Goal: Use online tool/utility: Utilize a website feature to perform a specific function

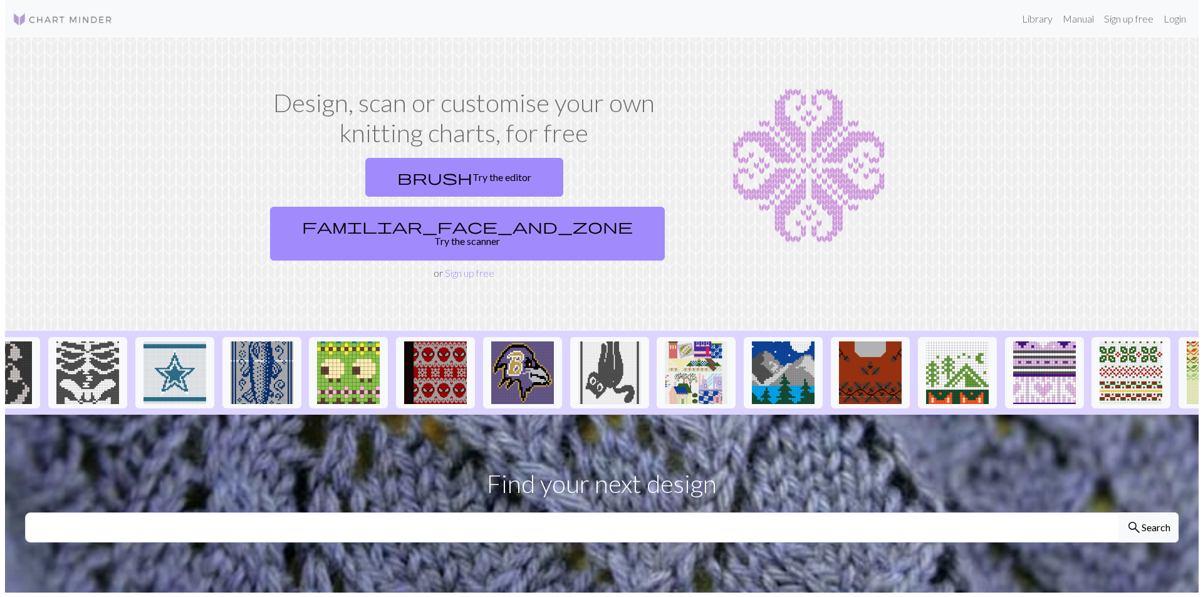
scroll to position [0, 981]
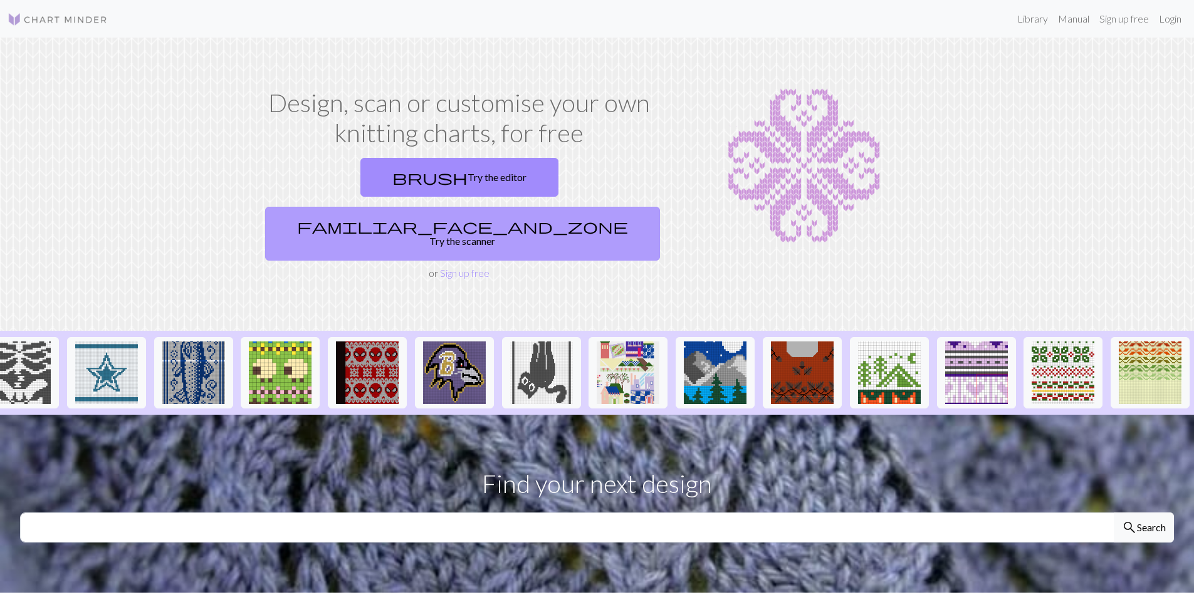
click at [554, 207] on link "familiar_face_and_zone Try the scanner" at bounding box center [462, 234] width 395 height 54
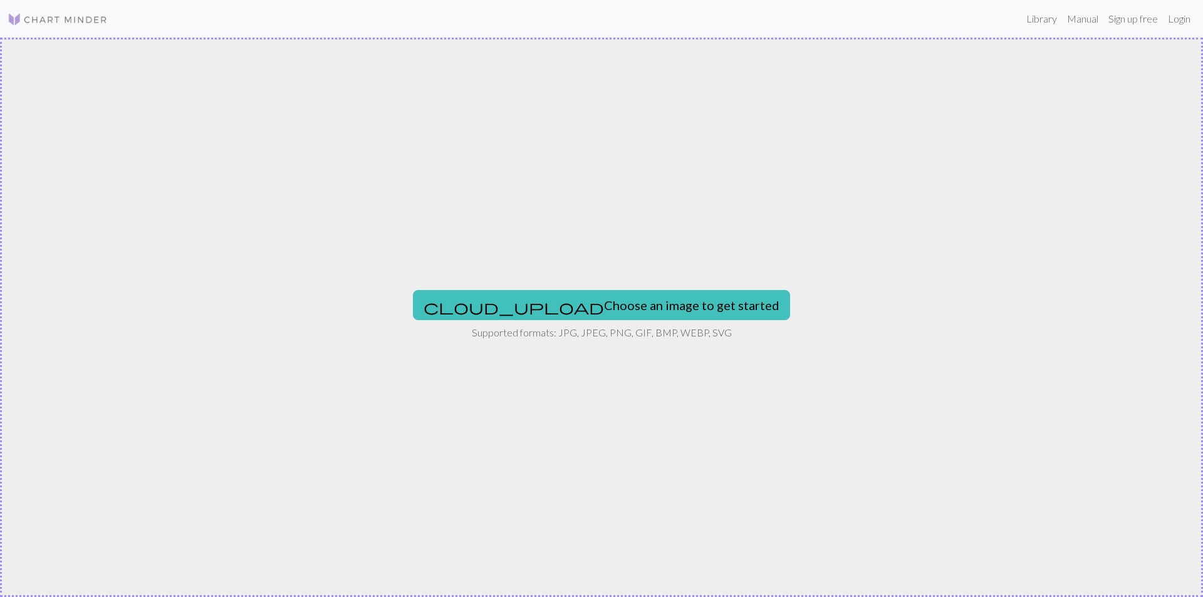
click at [569, 288] on div "cloud_upload Choose an image to get started Supported formats: JPG, JPEG, PNG, …" at bounding box center [601, 318] width 1203 height 560
type input "C:\fakepath\RaMI.png"
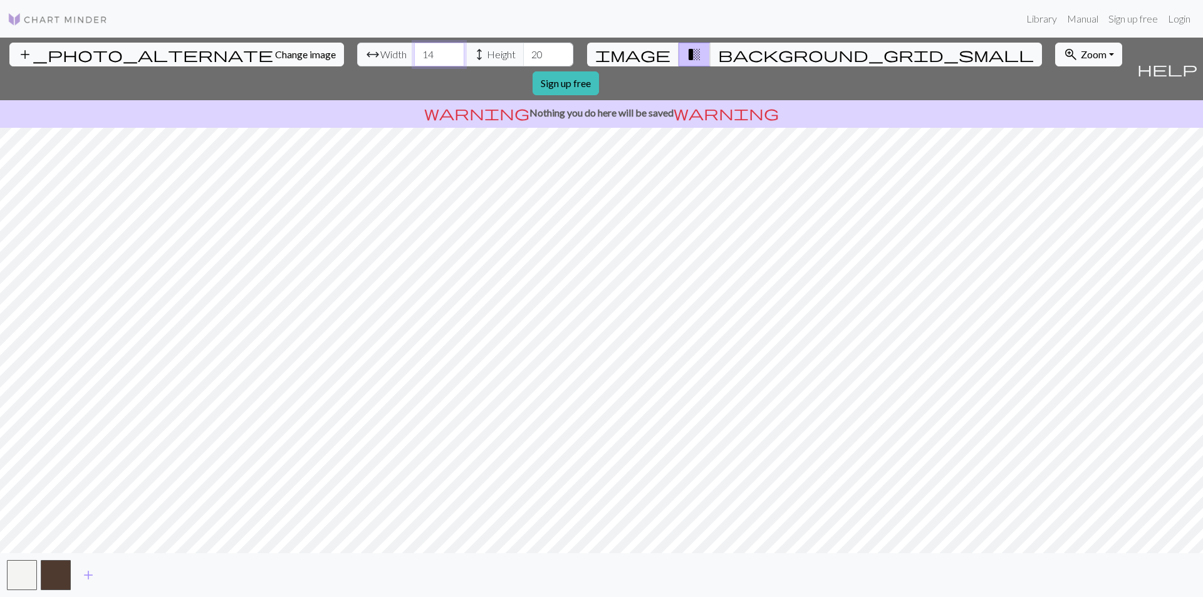
drag, startPoint x: 364, startPoint y: 54, endPoint x: 331, endPoint y: 55, distance: 32.6
click at [357, 55] on div "arrow_range Width 14 height Height 20" at bounding box center [465, 55] width 216 height 24
type input "25"
drag, startPoint x: 481, startPoint y: 53, endPoint x: 427, endPoint y: 50, distance: 54.0
click at [427, 50] on div "arrow_range Width 25 height Height 20" at bounding box center [465, 55] width 216 height 24
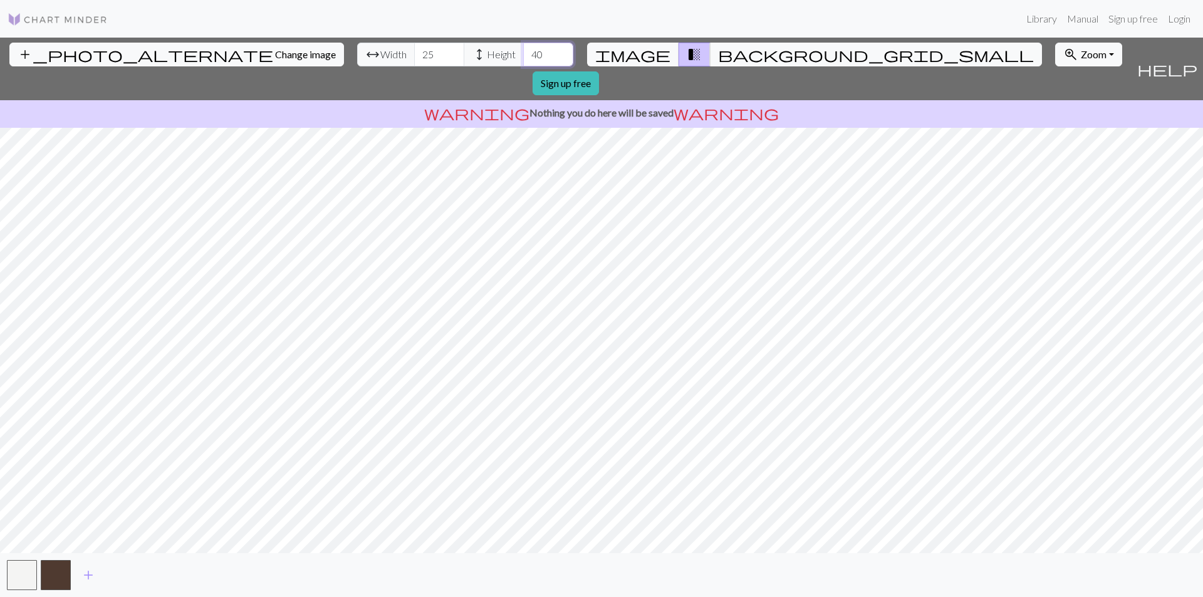
type input "40"
click at [718, 52] on span "background_grid_small" at bounding box center [876, 55] width 316 height 18
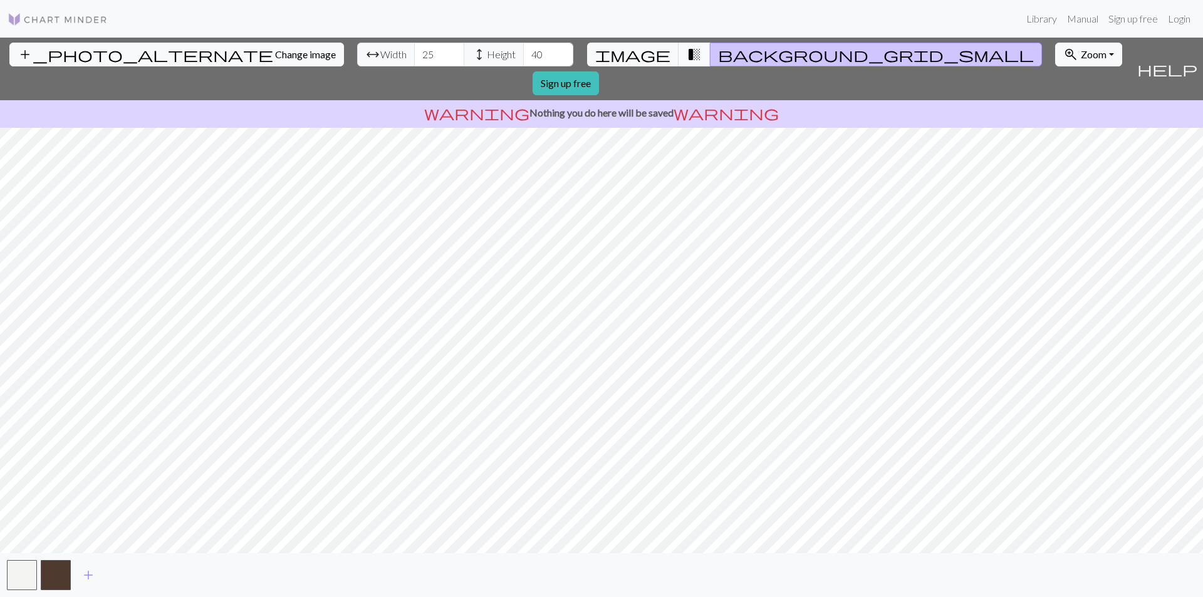
click at [687, 54] on span "transition_fade" at bounding box center [694, 55] width 15 height 18
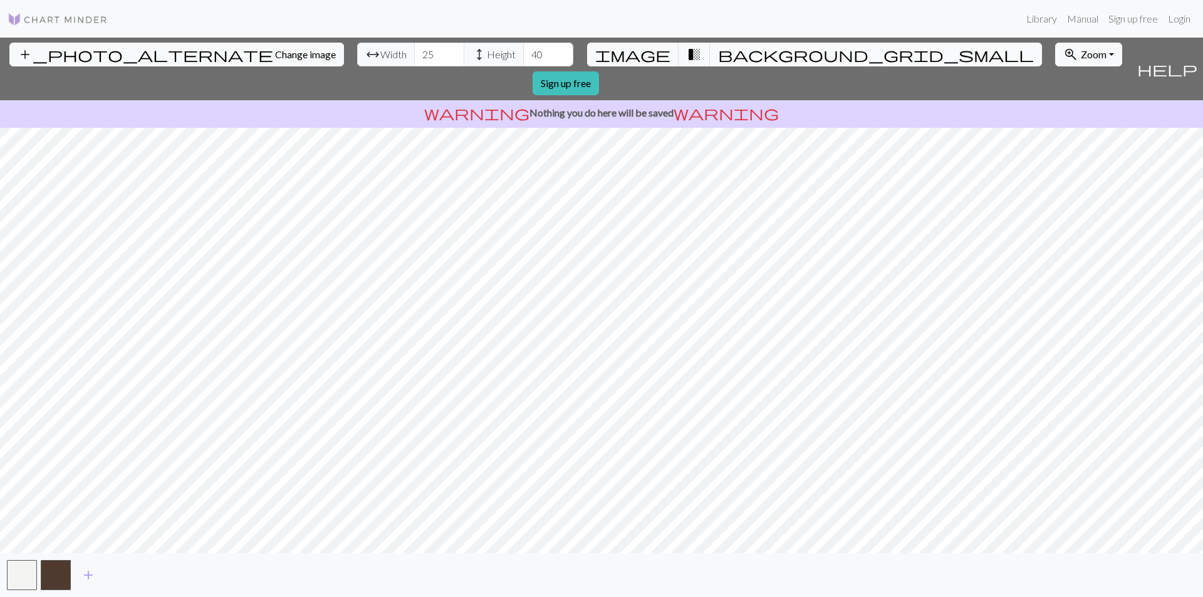
click at [718, 50] on span "background_grid_small" at bounding box center [876, 55] width 316 height 18
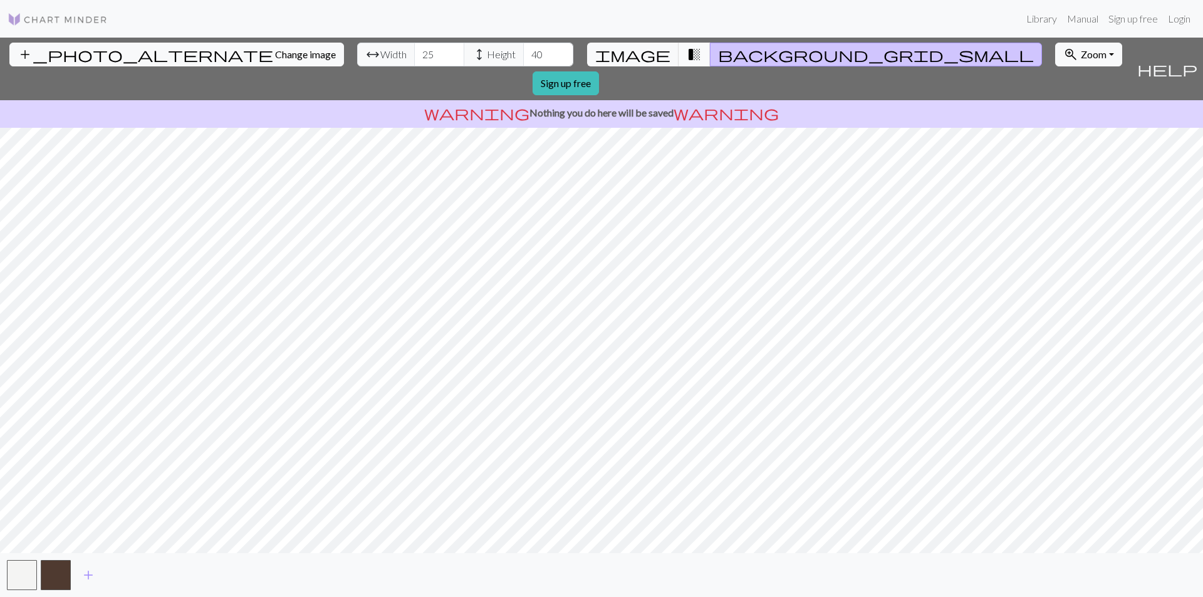
click at [687, 53] on span "transition_fade" at bounding box center [694, 55] width 15 height 18
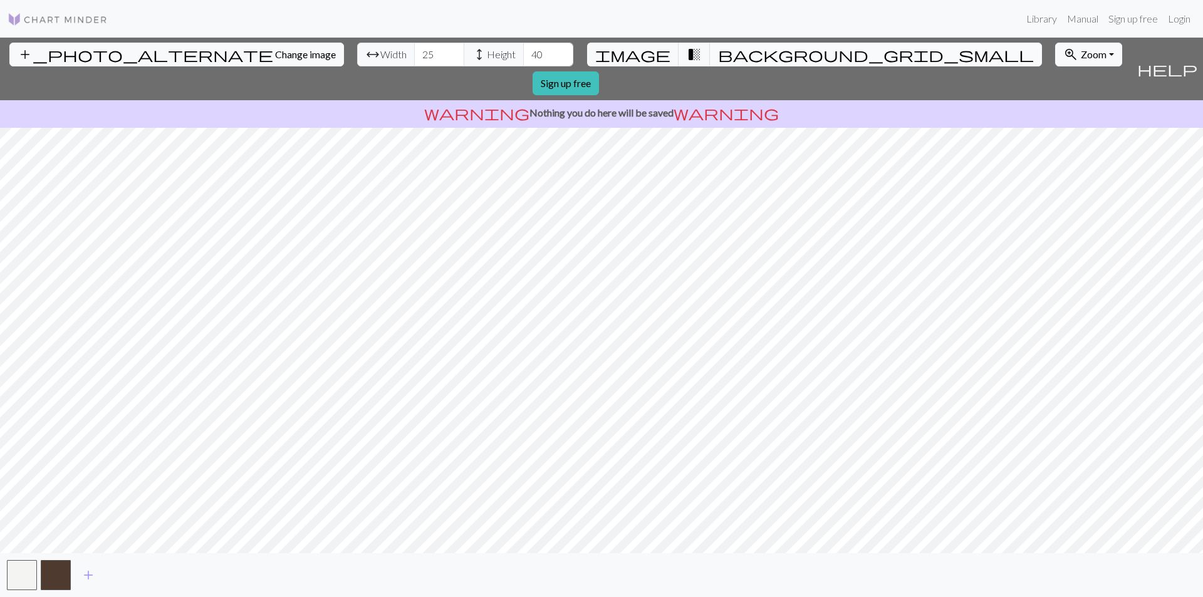
click at [710, 54] on button "background_grid_small" at bounding box center [876, 55] width 332 height 24
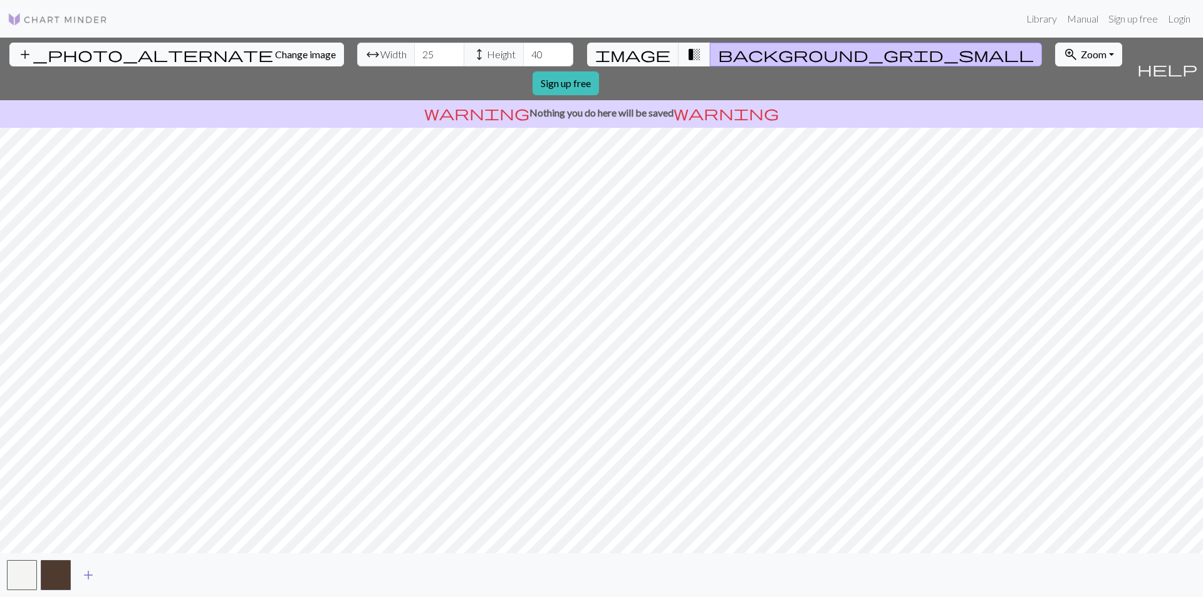
click at [89, 570] on span "add" at bounding box center [88, 575] width 15 height 18
click at [97, 578] on button "button" at bounding box center [90, 575] width 30 height 30
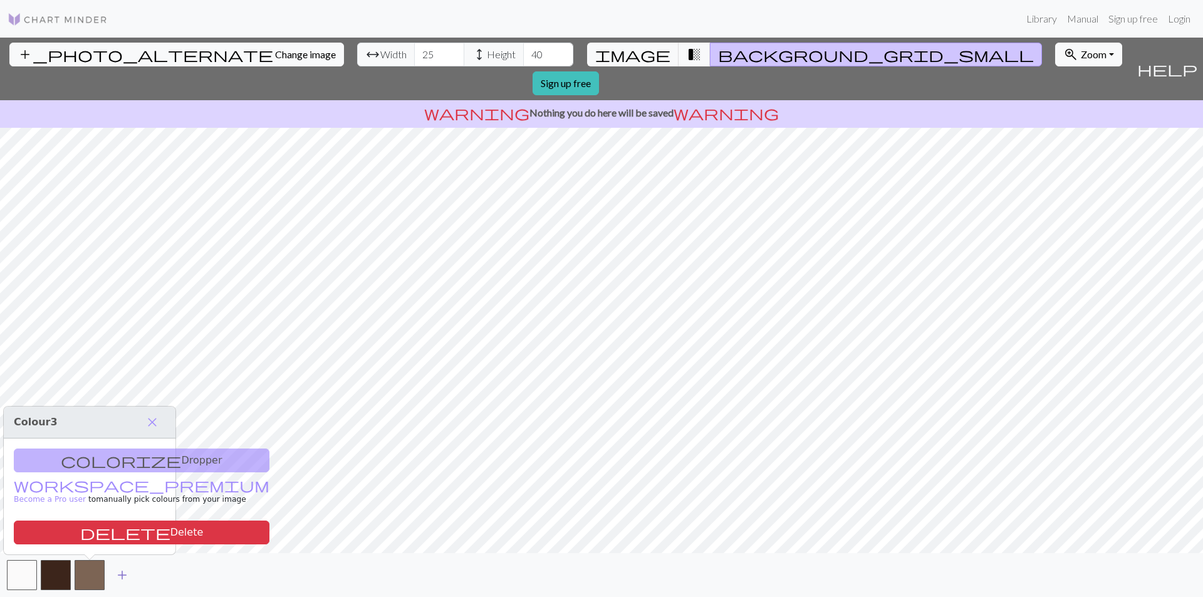
click at [120, 573] on span "add" at bounding box center [122, 575] width 15 height 18
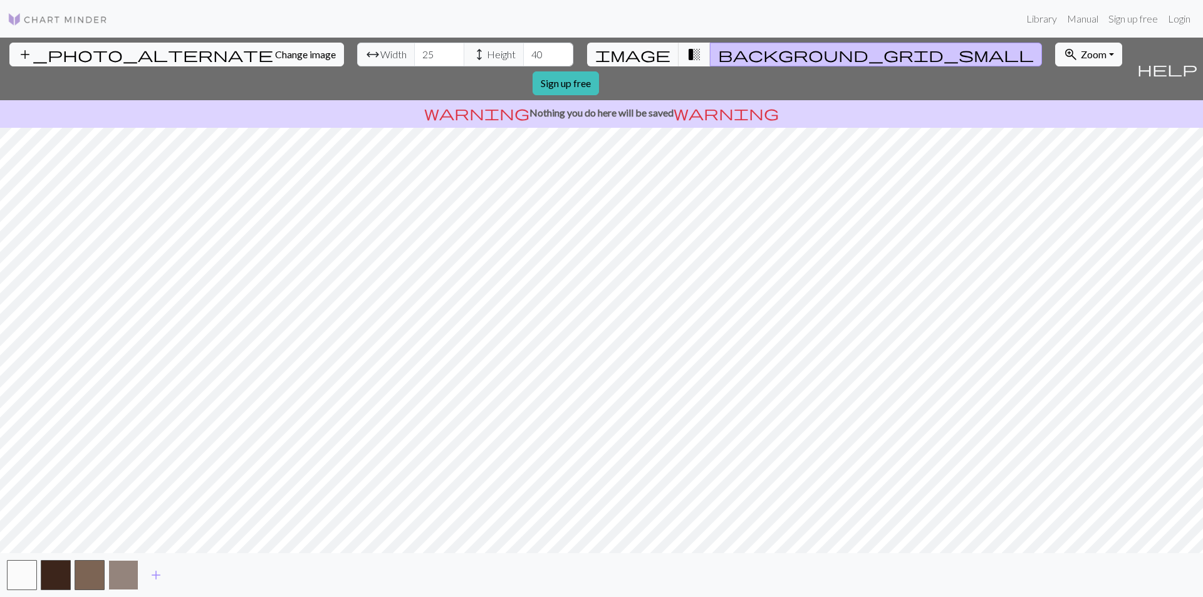
click at [120, 583] on button "button" at bounding box center [123, 575] width 30 height 30
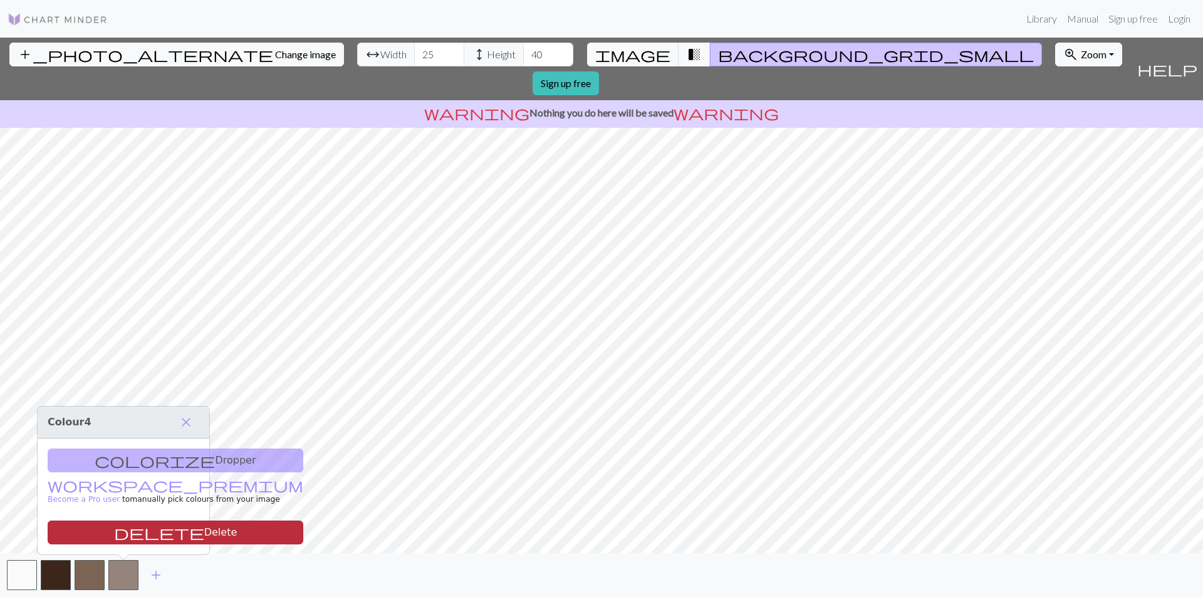
drag, startPoint x: 120, startPoint y: 583, endPoint x: 100, endPoint y: 539, distance: 48.0
click at [100, 539] on button "delete Delete" at bounding box center [176, 533] width 256 height 24
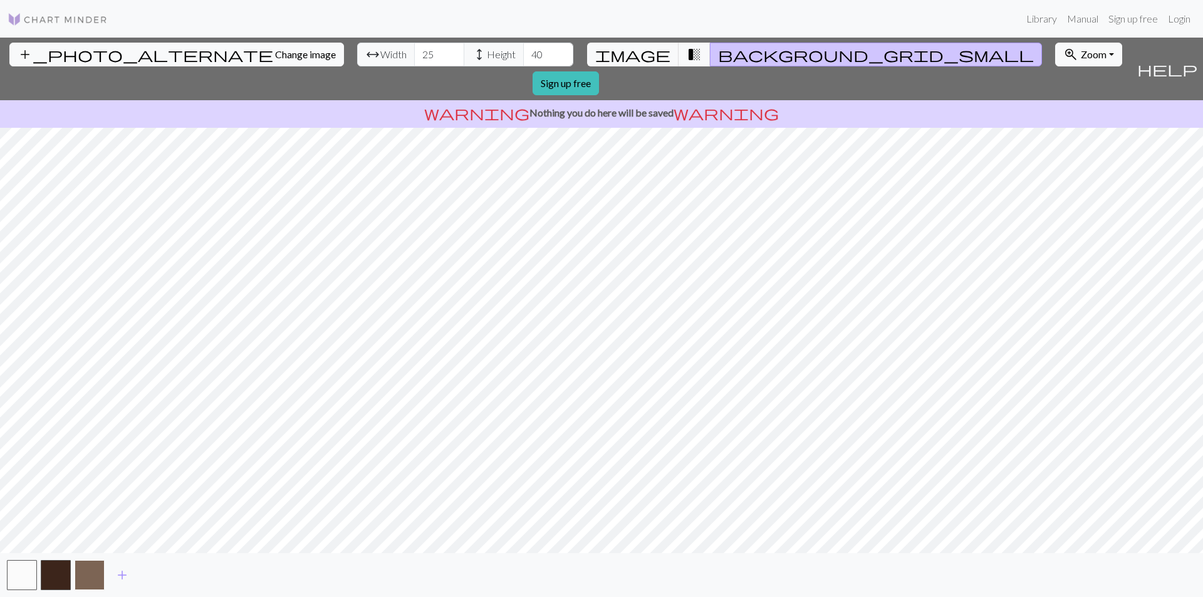
click at [101, 567] on button "button" at bounding box center [90, 575] width 30 height 30
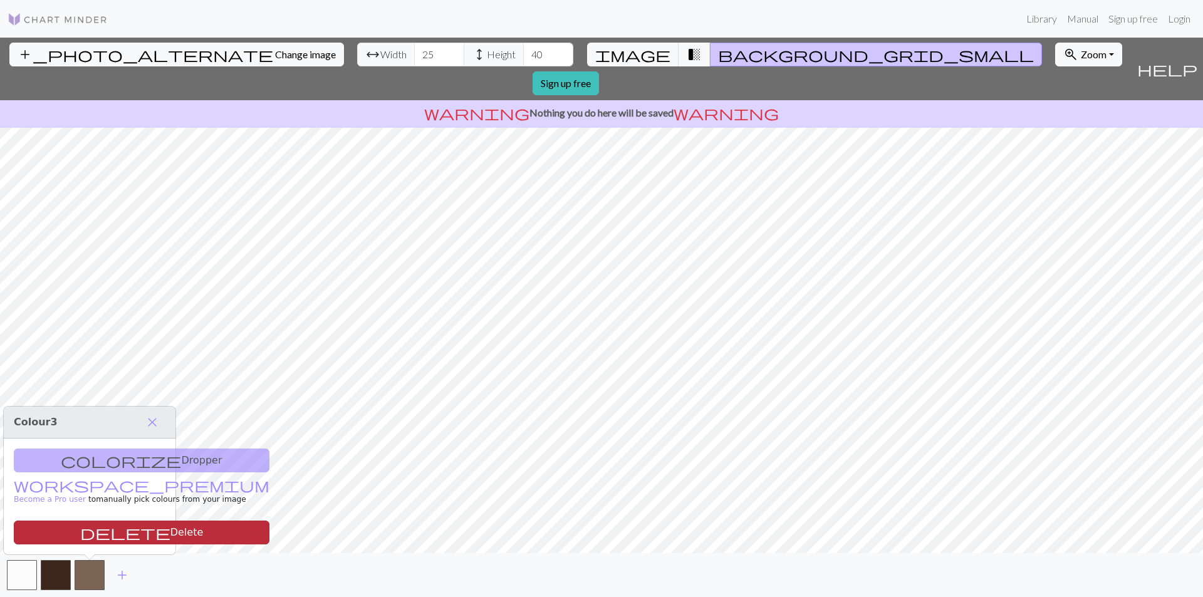
click at [107, 536] on button "delete Delete" at bounding box center [142, 533] width 256 height 24
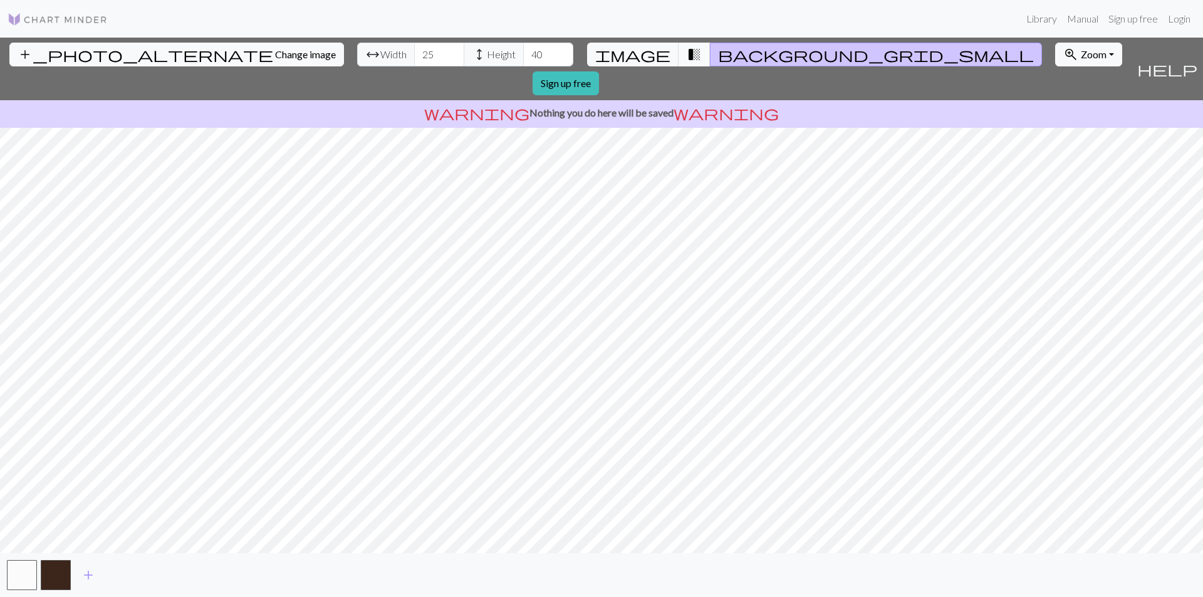
click at [679, 58] on button "transition_fade" at bounding box center [695, 55] width 32 height 24
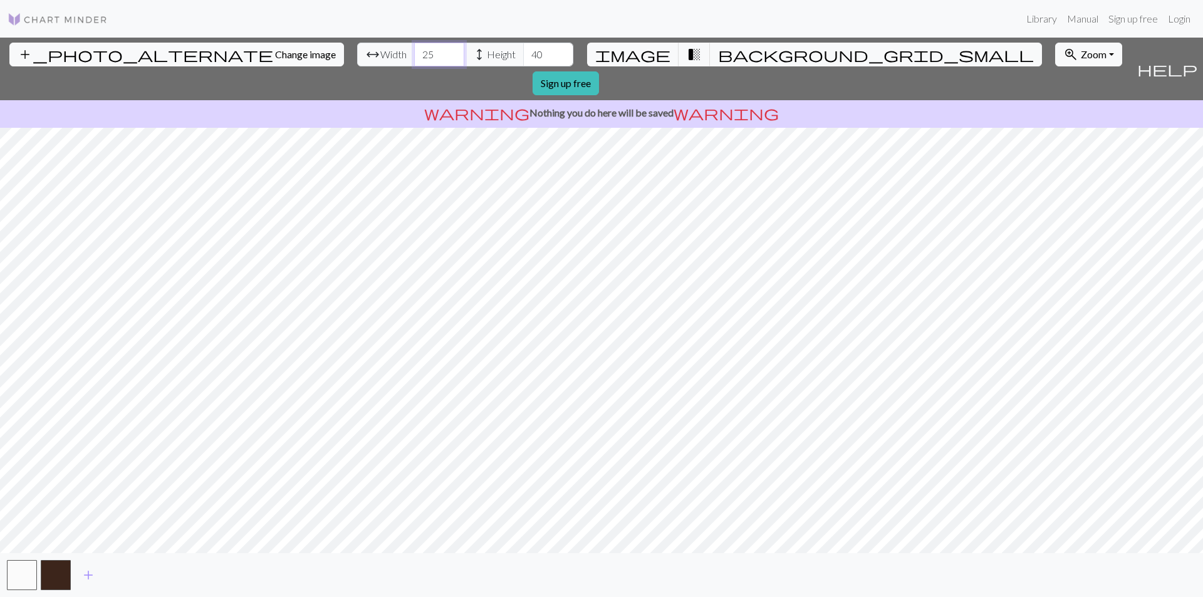
drag, startPoint x: 366, startPoint y: 58, endPoint x: 326, endPoint y: 61, distance: 39.6
click at [357, 61] on div "arrow_range Width 25 height Height 40" at bounding box center [465, 55] width 216 height 24
type input "50"
click at [718, 48] on span "background_grid_small" at bounding box center [876, 55] width 316 height 18
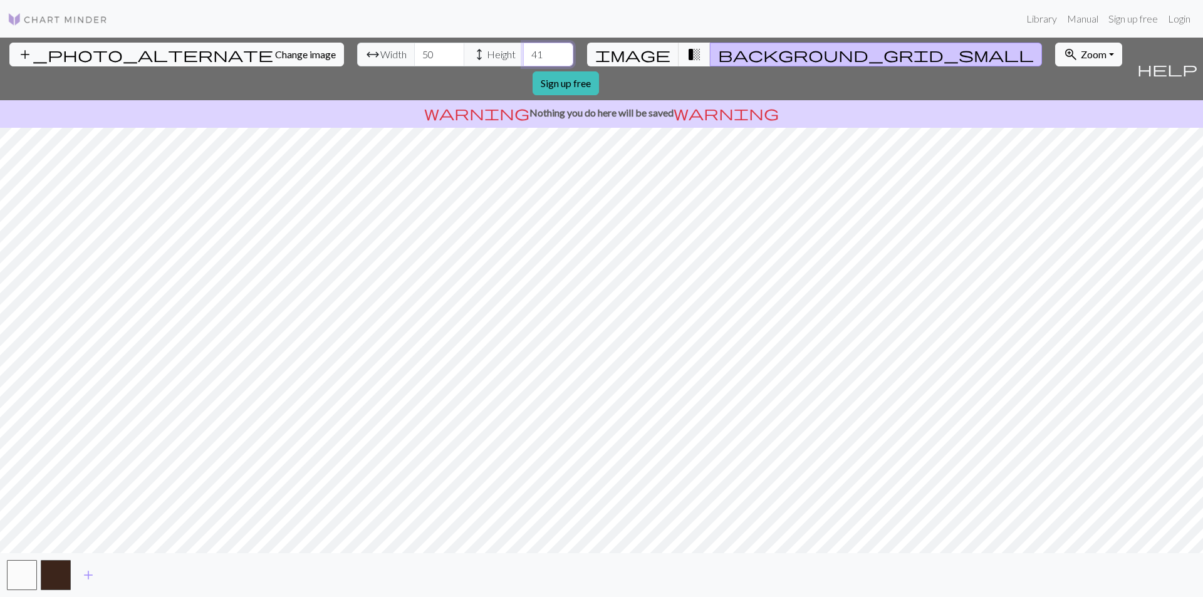
click at [523, 49] on input "41" at bounding box center [548, 55] width 50 height 24
click at [523, 49] on input "42" at bounding box center [548, 55] width 50 height 24
click at [523, 49] on input "43" at bounding box center [548, 55] width 50 height 24
click at [523, 49] on input "44" at bounding box center [548, 55] width 50 height 24
click at [523, 49] on input "45" at bounding box center [548, 55] width 50 height 24
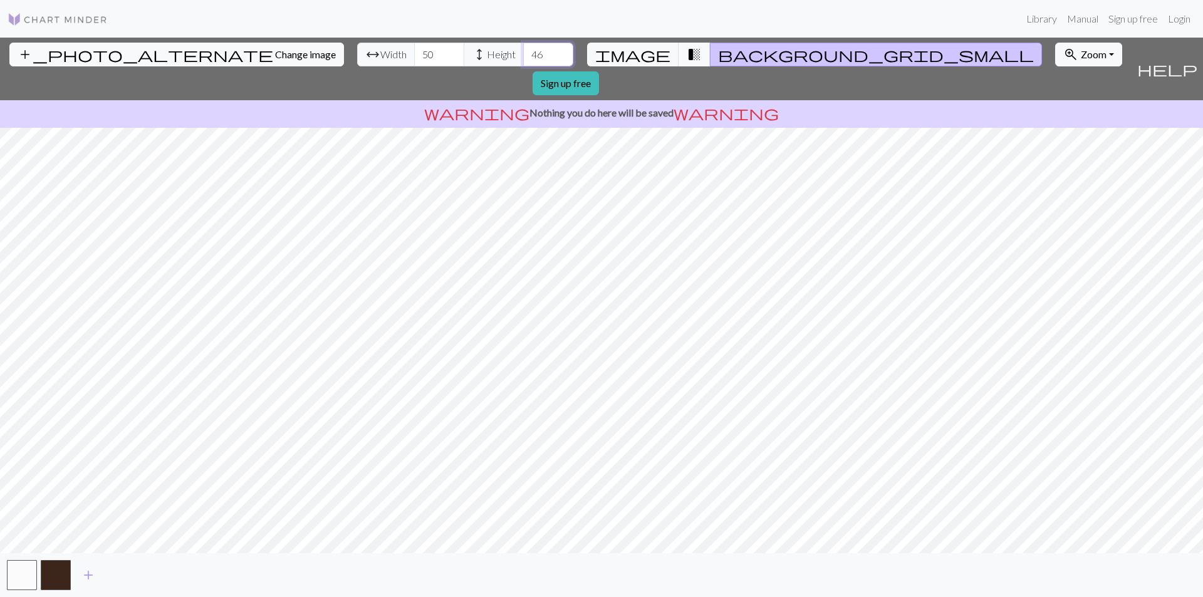
type input "46"
click at [523, 49] on input "46" at bounding box center [548, 55] width 50 height 24
drag, startPoint x: 368, startPoint y: 59, endPoint x: 353, endPoint y: 58, distance: 15.1
click at [414, 59] on input "50" at bounding box center [439, 55] width 50 height 24
type input "25"
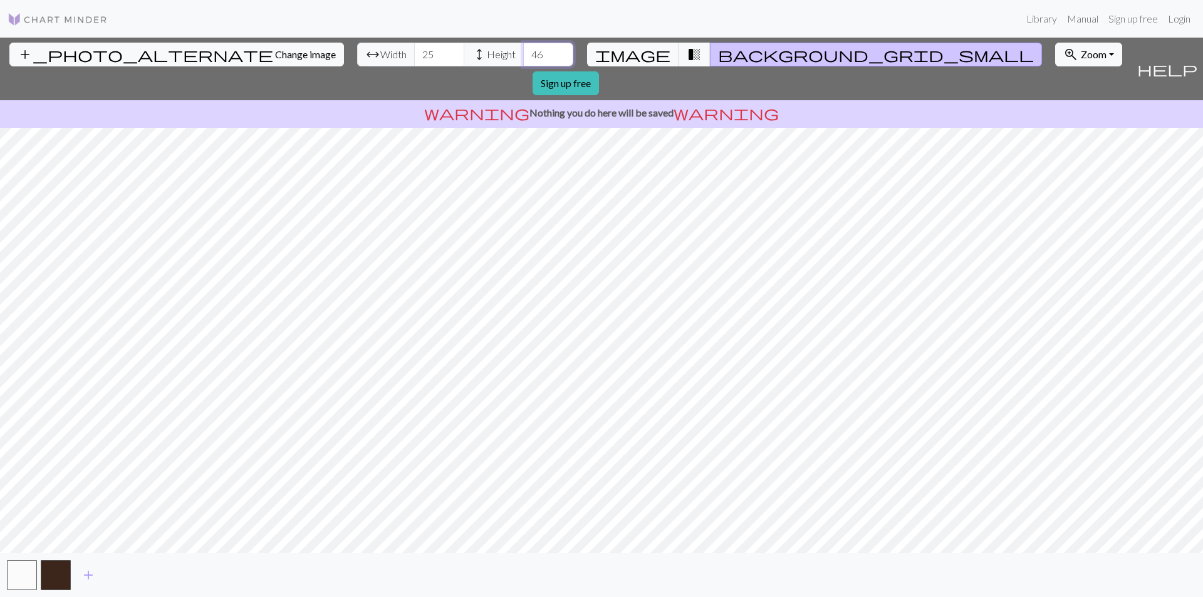
drag, startPoint x: 477, startPoint y: 56, endPoint x: 424, endPoint y: 57, distance: 53.3
click at [424, 57] on div "arrow_range Width 25 height Height 46" at bounding box center [465, 55] width 216 height 24
type input "40"
click at [246, 561] on div "add" at bounding box center [601, 575] width 1203 height 44
